Goal: Book appointment/travel/reservation

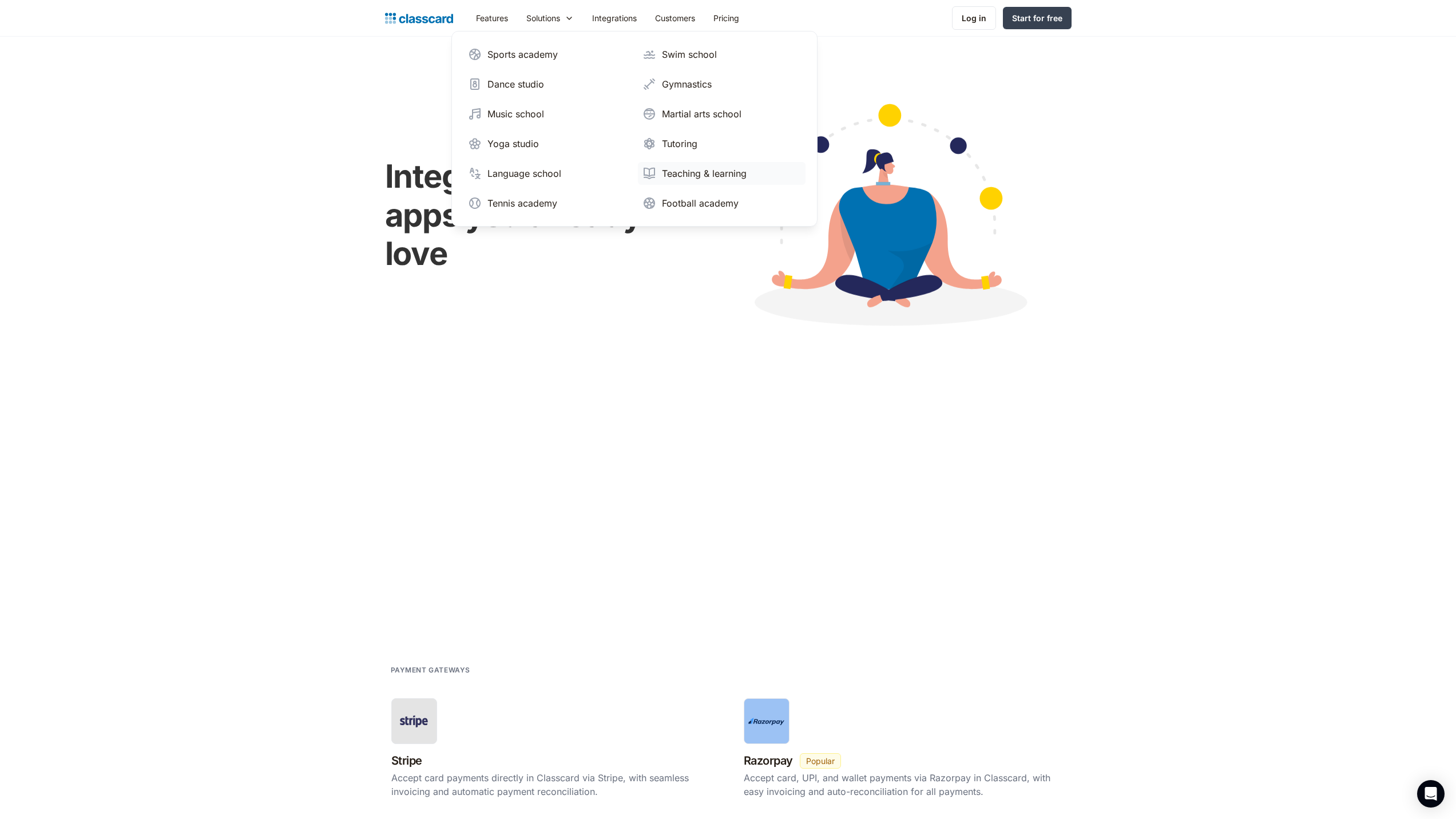
click at [698, 170] on div "Teaching & learning" at bounding box center [705, 174] width 85 height 13
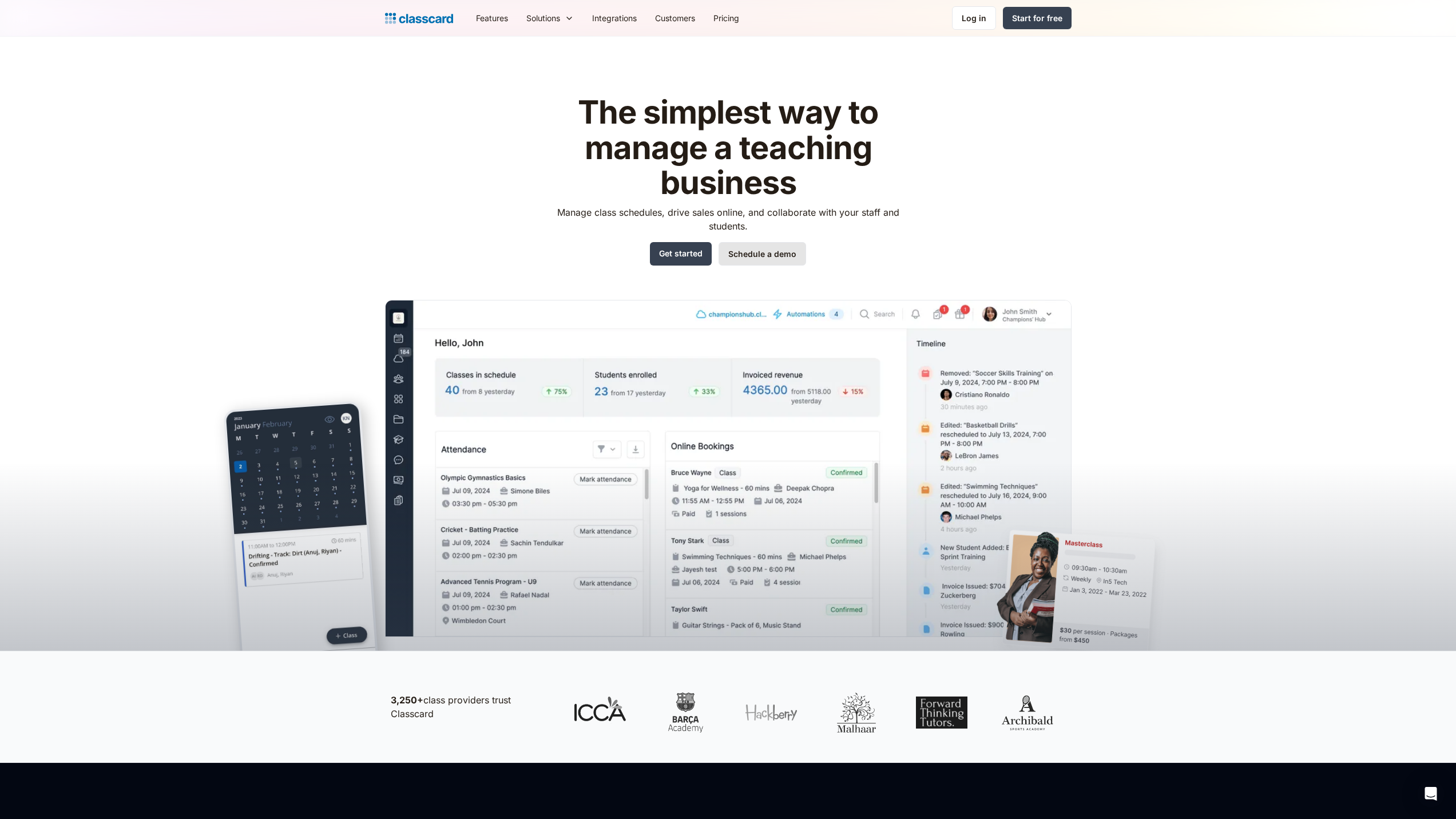
click at [745, 260] on link "Schedule a demo" at bounding box center [762, 254] width 88 height 23
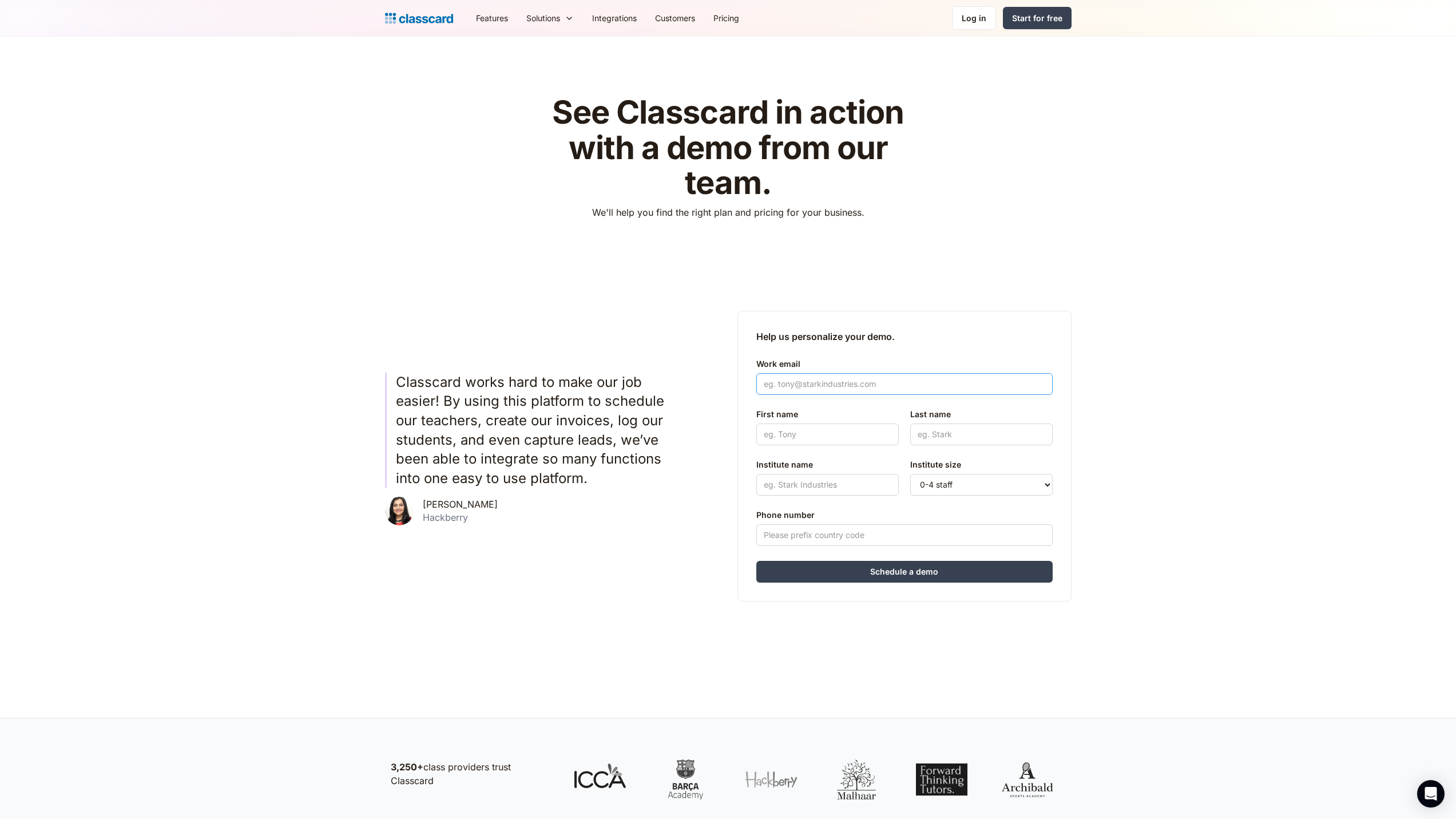
click at [809, 385] on input "Work email" at bounding box center [904, 384] width 296 height 22
type input "[EMAIL_ADDRESS][DOMAIN_NAME]"
type input "[PERSON_NAME]"
type input "[MEDICAL_DATA]"
type input "Education"
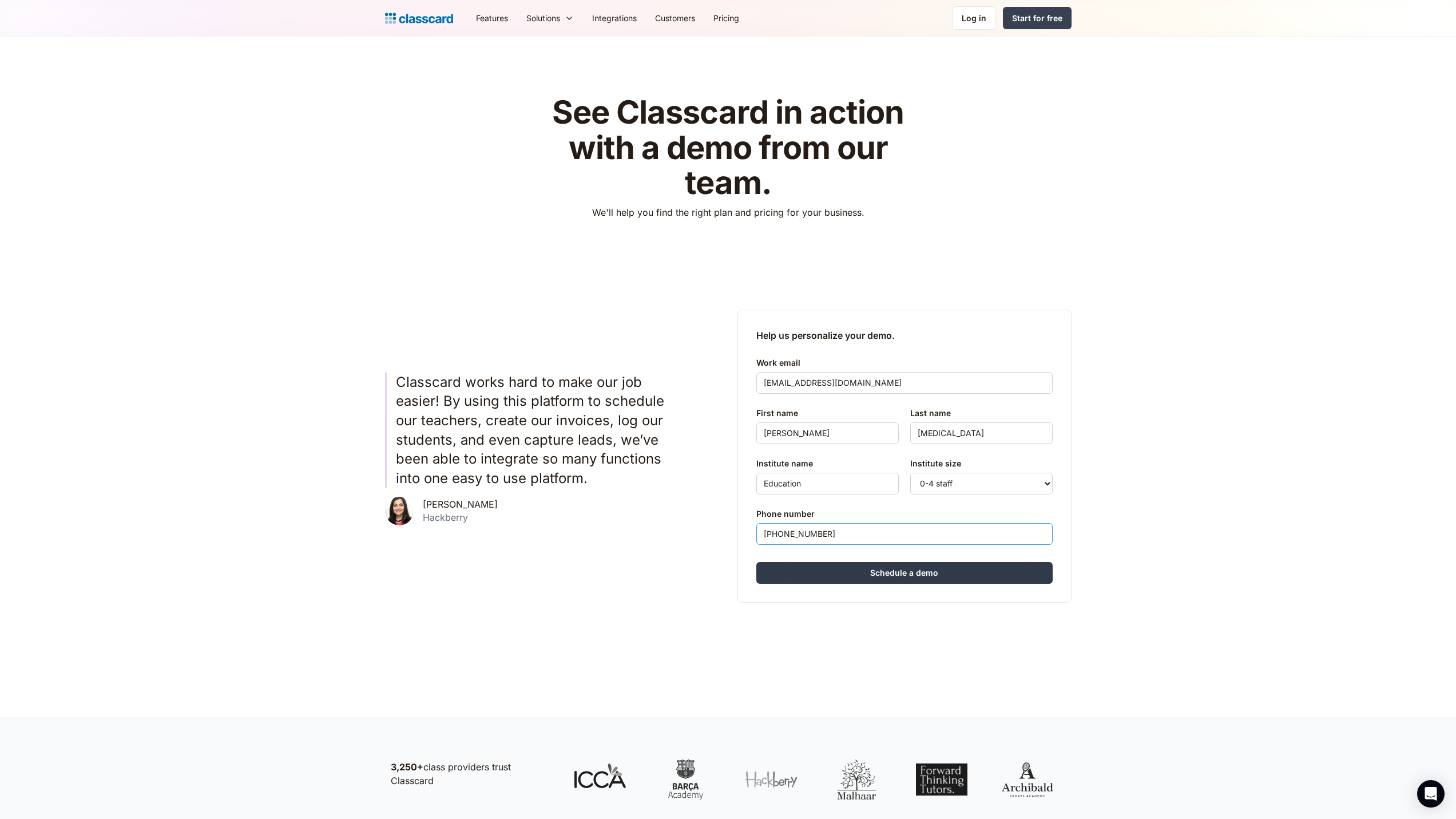
type input "[PHONE_NUMBER]"
click at [857, 576] on input "Schedule a demo" at bounding box center [904, 573] width 296 height 22
type input "Hang in there..."
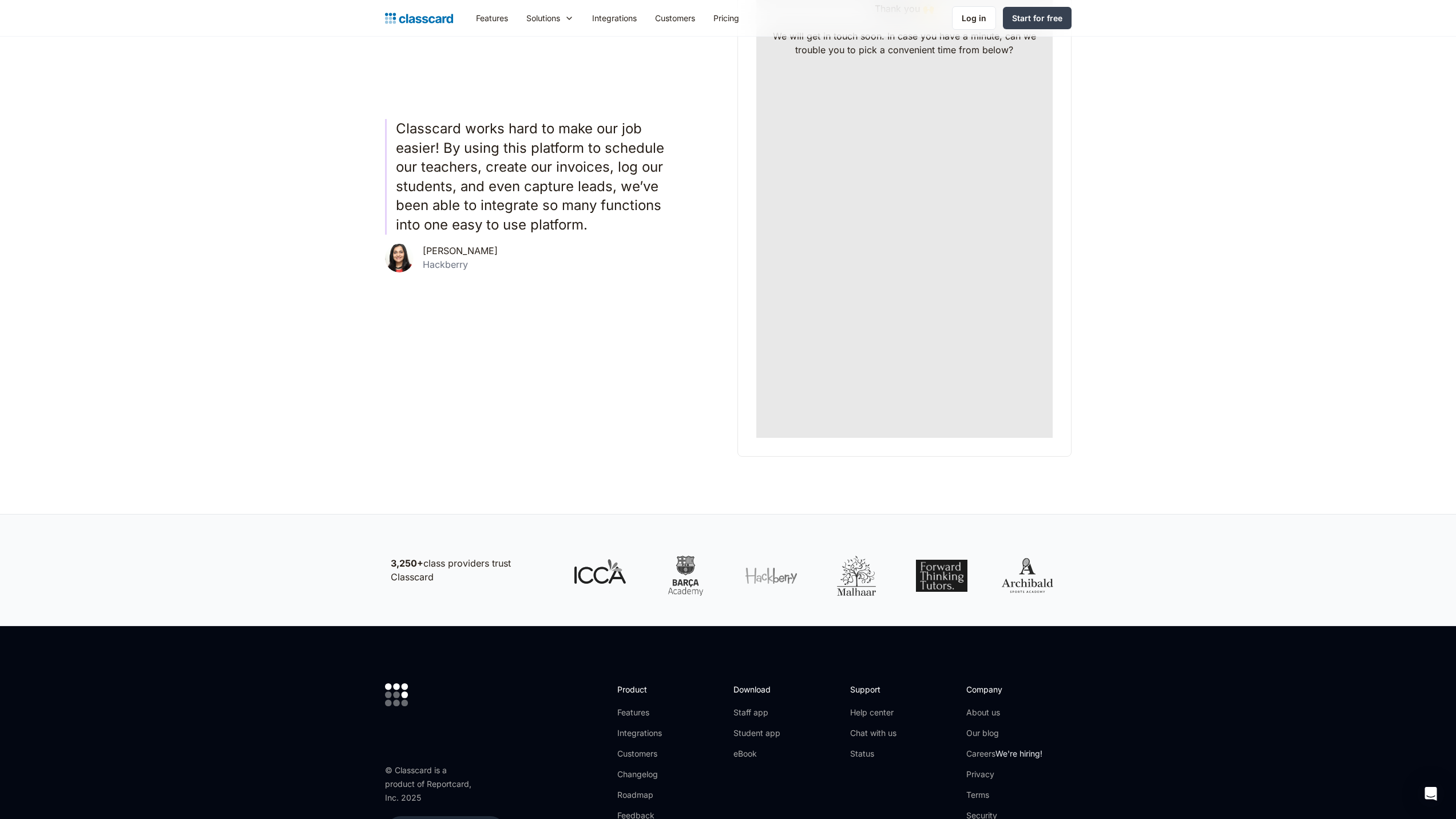
scroll to position [286, 0]
